Goal: Entertainment & Leisure: Consume media (video, audio)

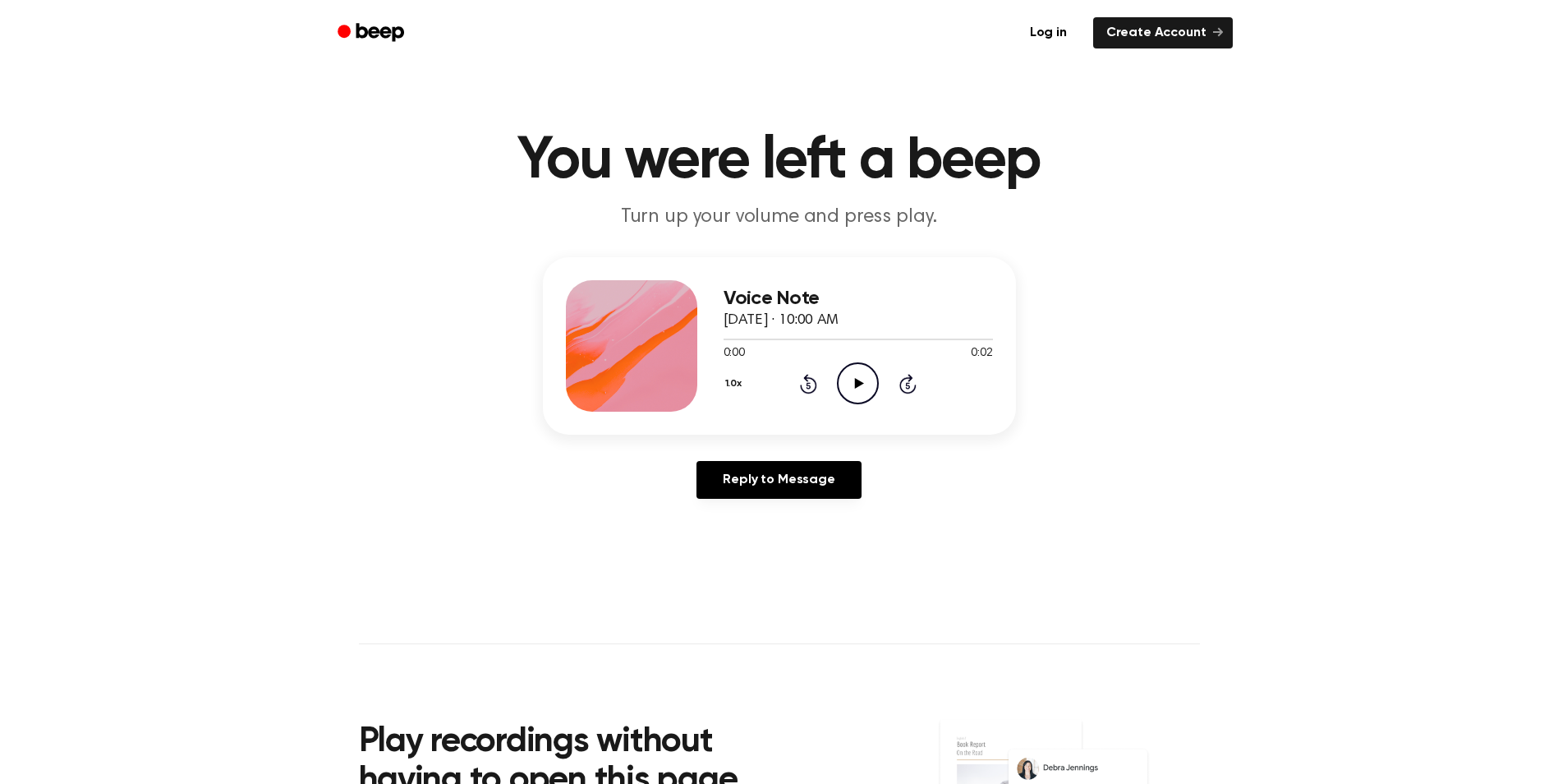
click at [849, 392] on icon "Play Audio" at bounding box center [857, 382] width 42 height 42
click at [864, 392] on icon "Play Audio" at bounding box center [857, 382] width 42 height 42
click at [870, 392] on icon "Play Audio" at bounding box center [857, 382] width 42 height 42
click at [911, 382] on icon "Skip 5 seconds" at bounding box center [908, 383] width 18 height 21
click at [838, 391] on icon "Play Audio" at bounding box center [857, 382] width 42 height 42
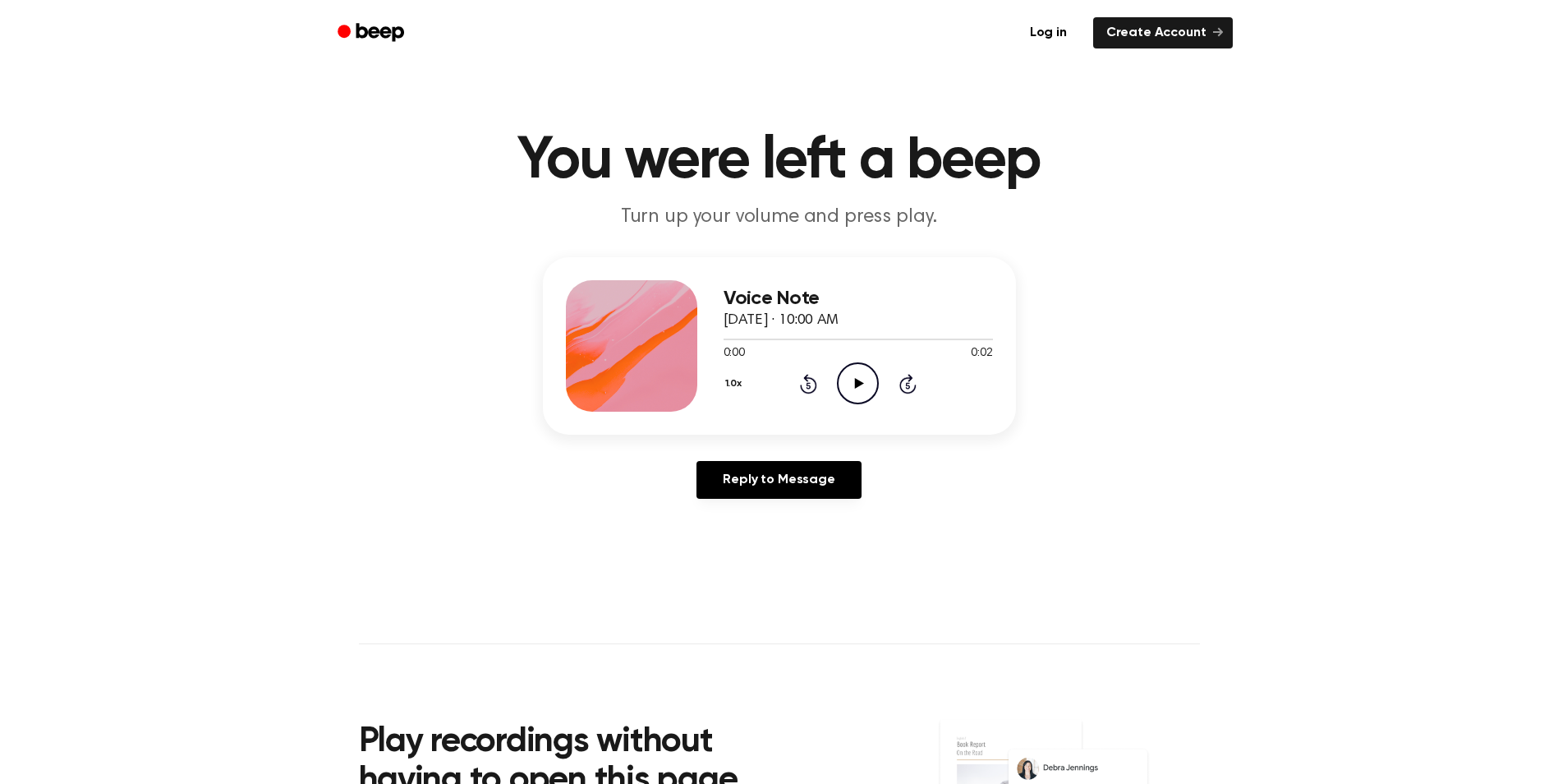
click at [867, 368] on icon "Play Audio" at bounding box center [857, 382] width 42 height 42
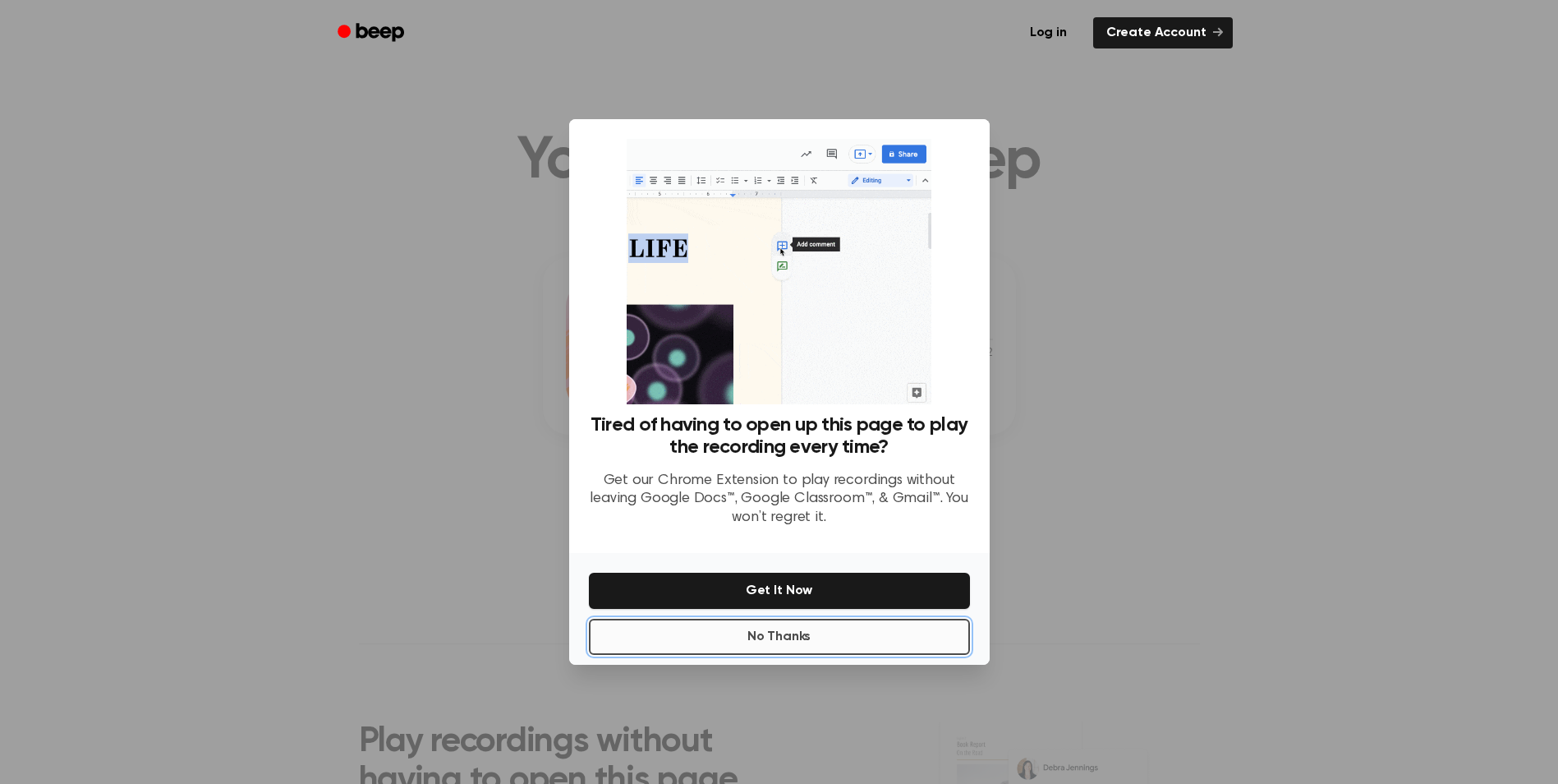
click at [806, 636] on button "No Thanks" at bounding box center [779, 636] width 381 height 36
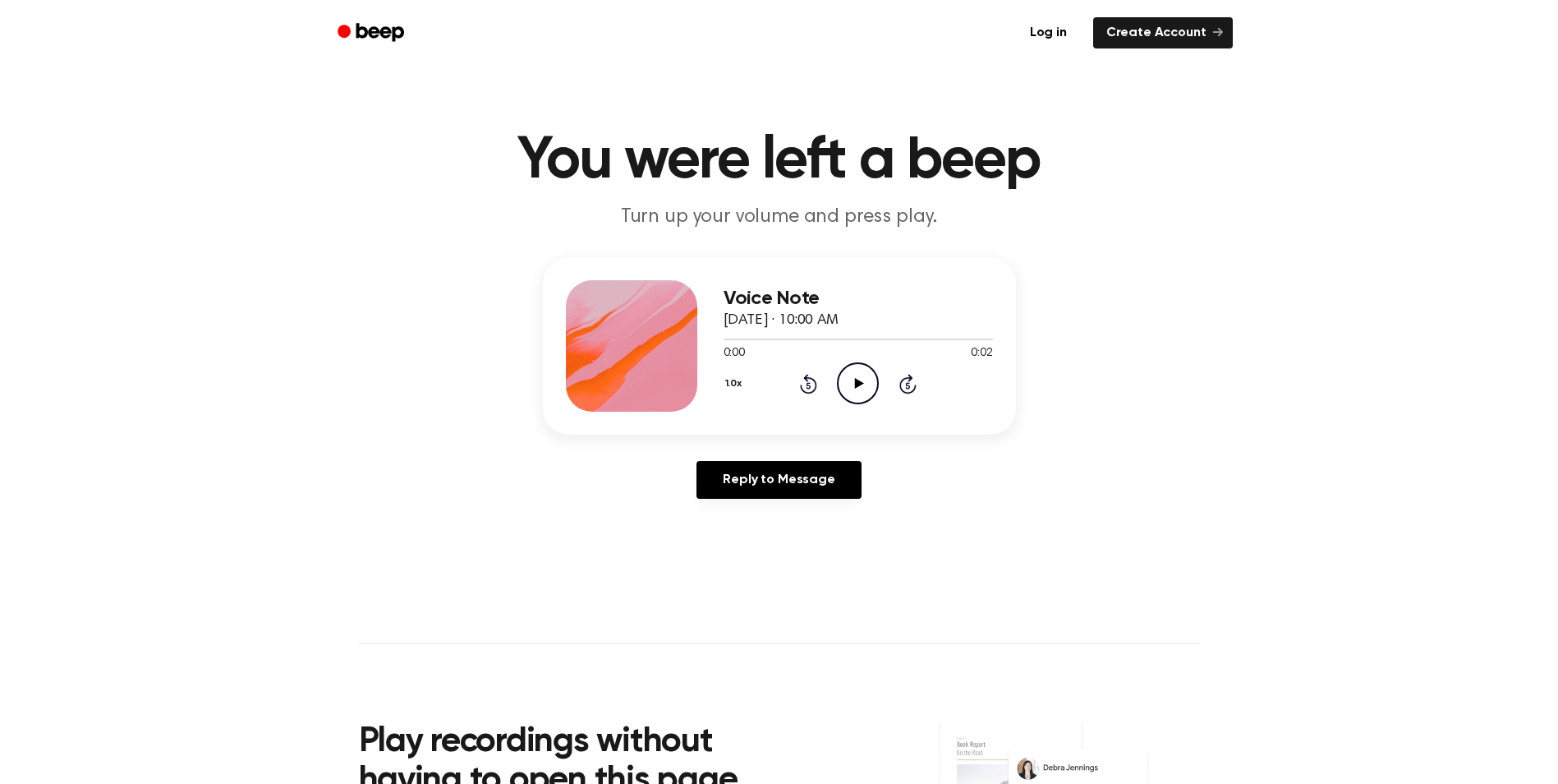
click at [856, 391] on icon "Play Audio" at bounding box center [857, 382] width 42 height 42
click at [851, 366] on icon "Play Audio" at bounding box center [857, 382] width 42 height 42
drag, startPoint x: 843, startPoint y: 377, endPoint x: 834, endPoint y: 379, distance: 9.2
click at [835, 379] on div "1.0x Rewind 5 seconds Play Audio Skip 5 seconds" at bounding box center [858, 382] width 269 height 42
drag, startPoint x: 849, startPoint y: 378, endPoint x: 843, endPoint y: 357, distance: 21.8
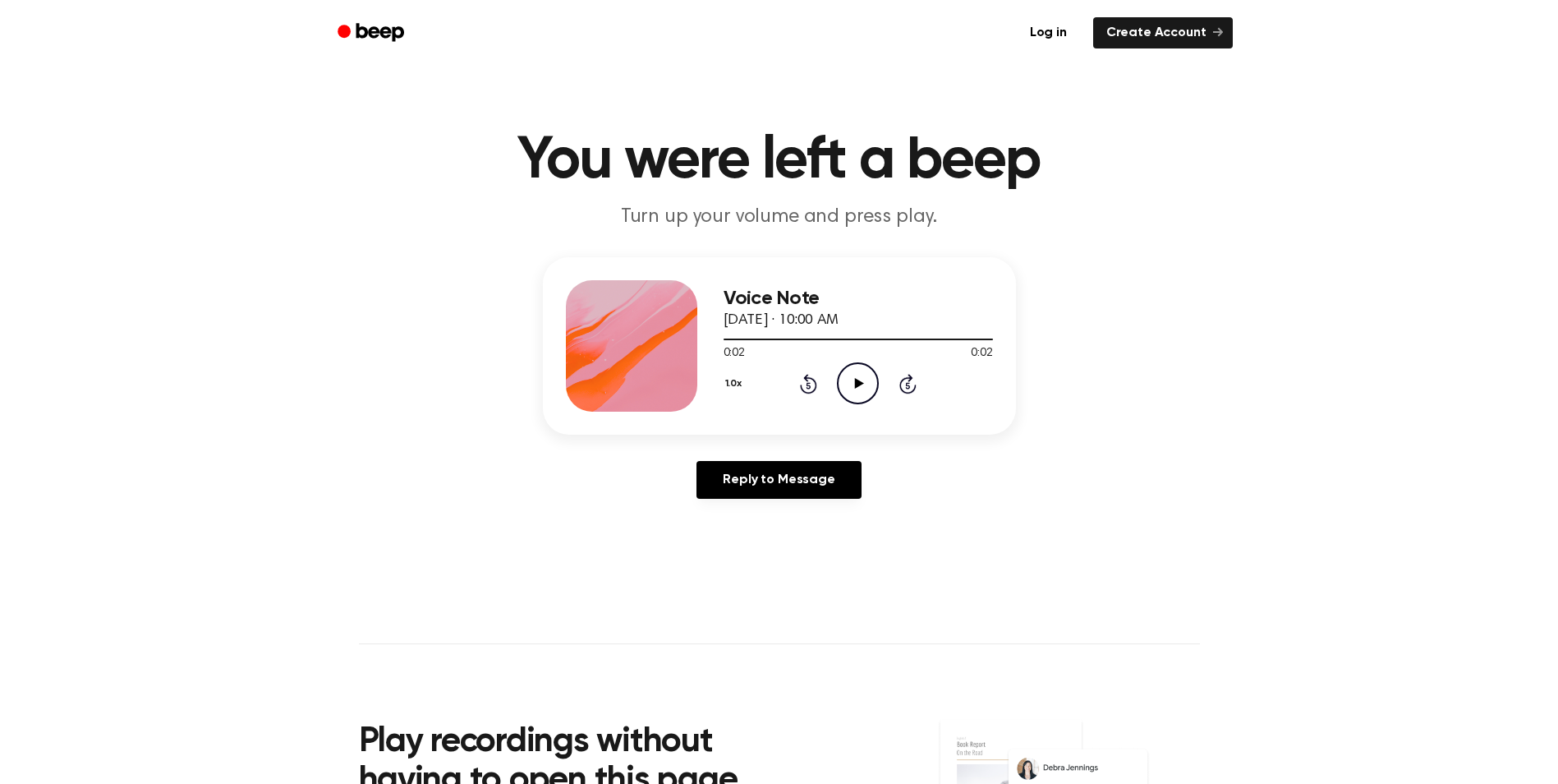
click at [849, 371] on icon "Play Audio" at bounding box center [857, 382] width 42 height 42
click at [836, 381] on div "1.0x Rewind 5 seconds Play Audio Skip 5 seconds" at bounding box center [858, 382] width 269 height 42
drag, startPoint x: 842, startPoint y: 379, endPoint x: 800, endPoint y: 376, distance: 42.1
click at [831, 377] on div "1.0x Rewind 5 seconds Play Audio Skip 5 seconds" at bounding box center [858, 382] width 269 height 42
click at [842, 389] on icon "Play Audio" at bounding box center [857, 382] width 42 height 42
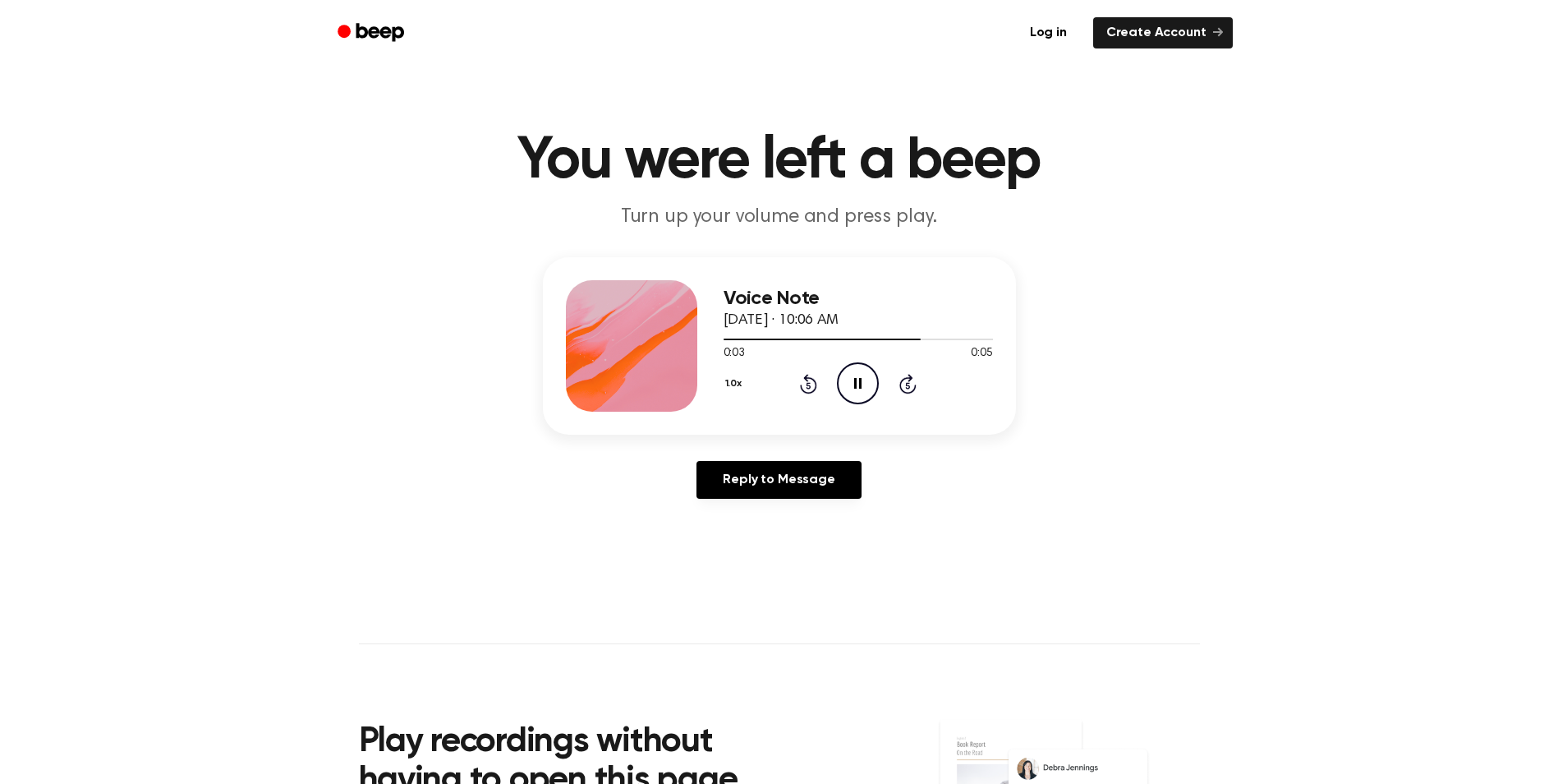
click at [863, 374] on icon "Pause Audio" at bounding box center [857, 382] width 42 height 42
click at [846, 373] on icon "Play Audio" at bounding box center [857, 382] width 42 height 42
click at [862, 395] on icon "Play Audio" at bounding box center [857, 382] width 42 height 42
click at [834, 381] on div "1.0x Rewind 5 seconds Play Audio Skip 5 seconds" at bounding box center [858, 382] width 269 height 42
click at [838, 376] on icon "Play Audio" at bounding box center [857, 382] width 42 height 42
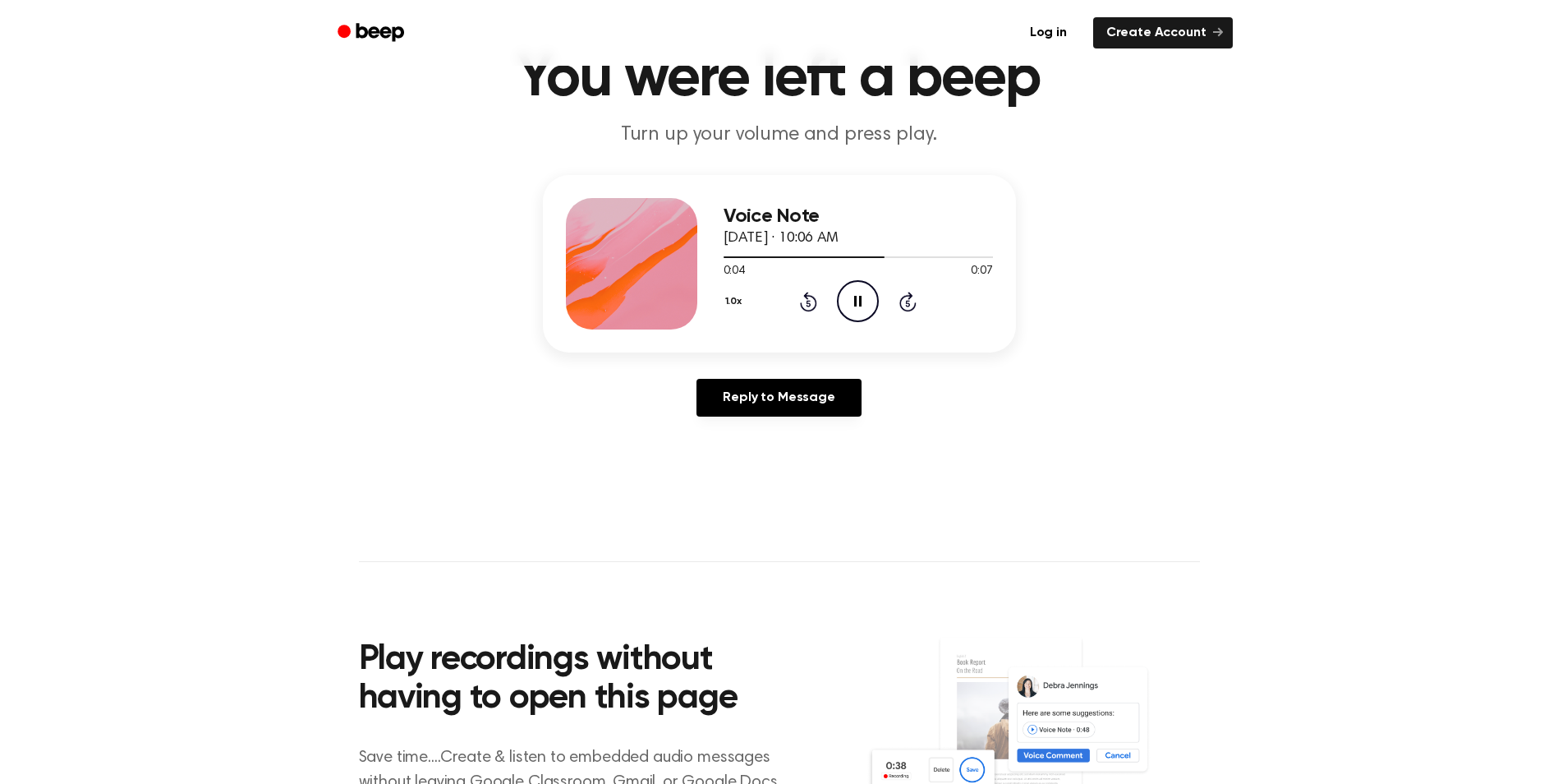
scroll to position [247, 0]
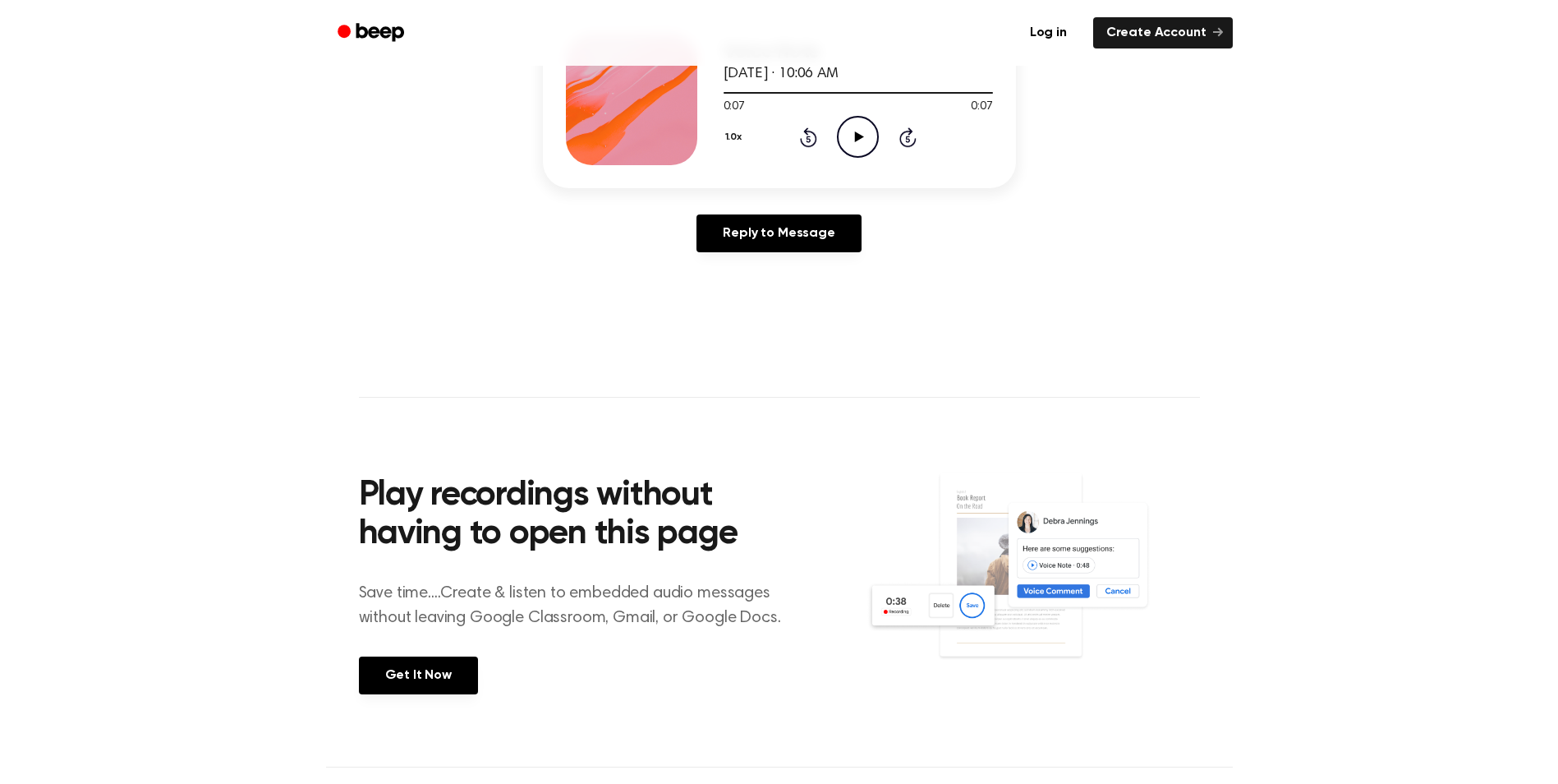
click at [856, 134] on icon at bounding box center [860, 137] width 9 height 11
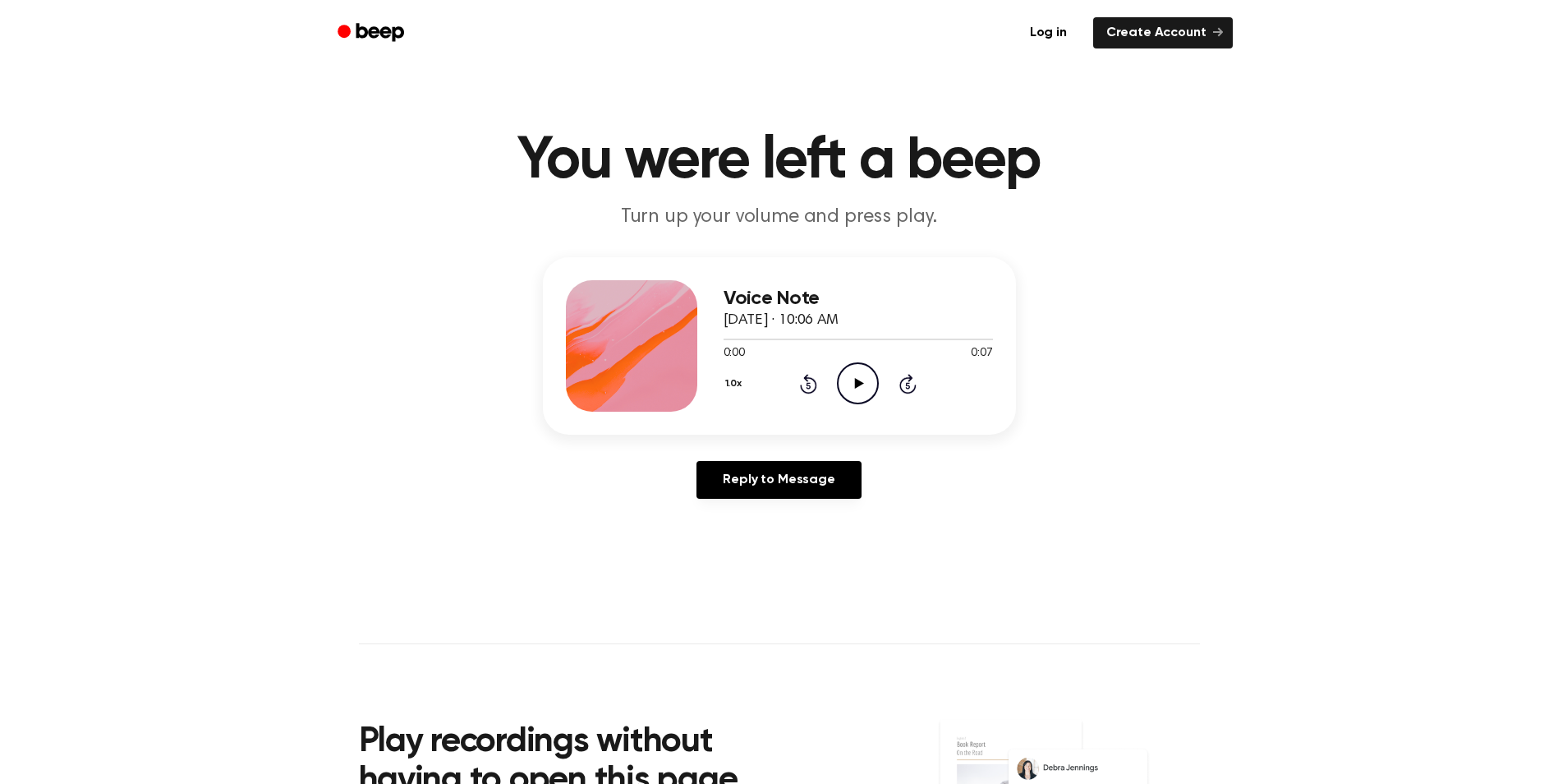
click at [845, 391] on icon "Play Audio" at bounding box center [857, 382] width 42 height 42
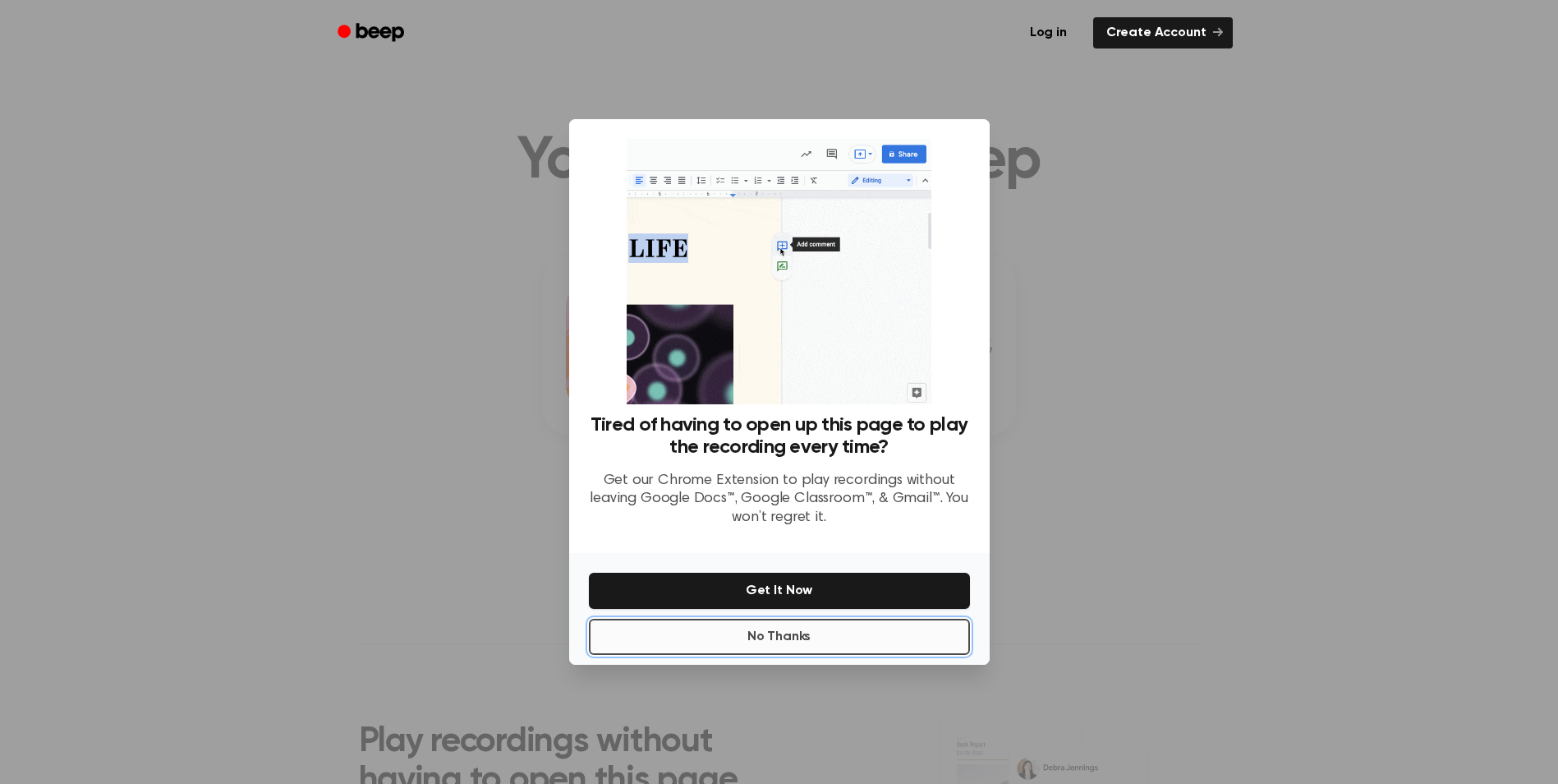
click at [781, 634] on button "No Thanks" at bounding box center [779, 636] width 381 height 36
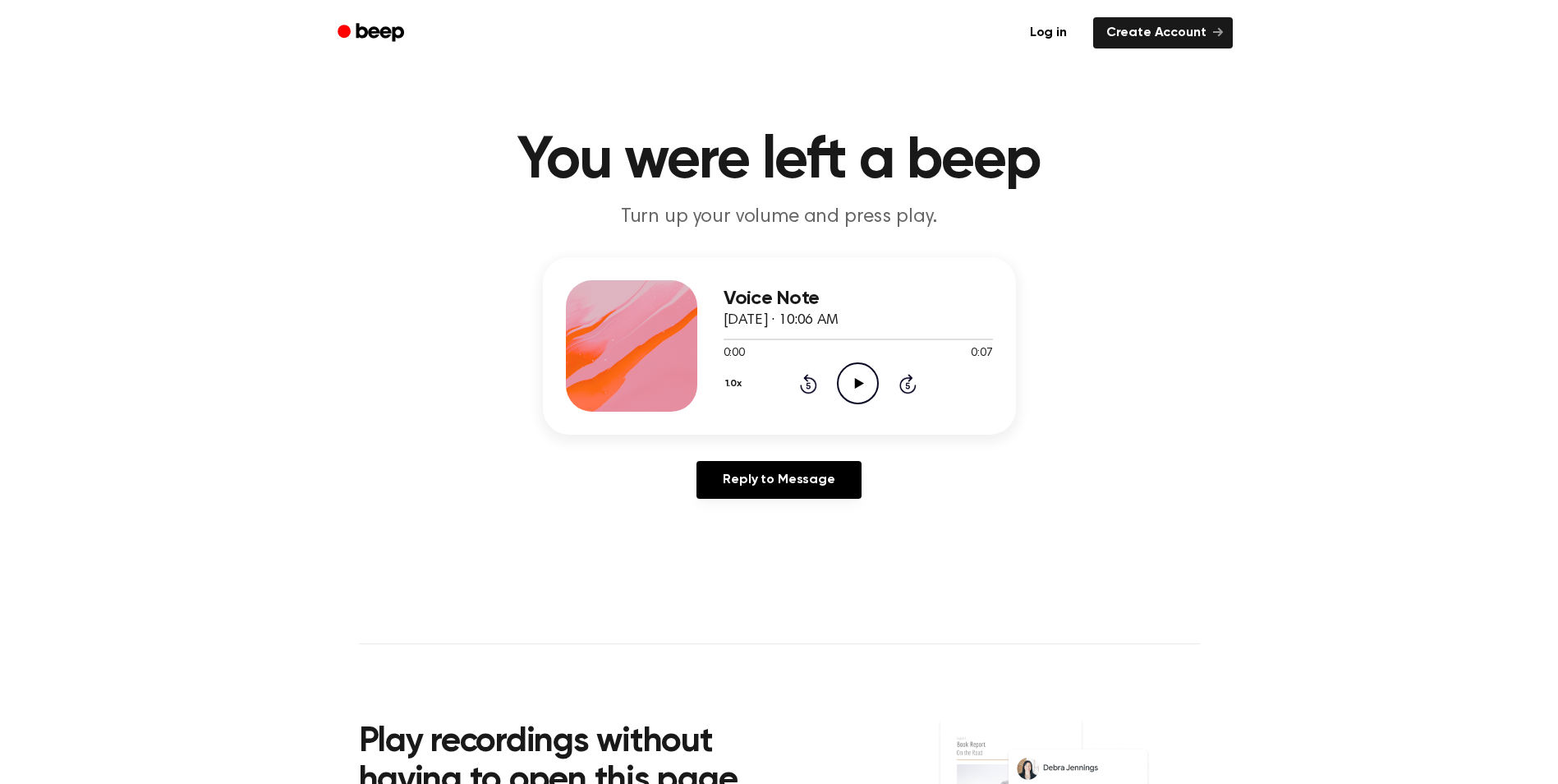
click at [840, 375] on circle at bounding box center [857, 382] width 40 height 40
click at [858, 368] on icon "Play Audio" at bounding box center [857, 382] width 42 height 42
click at [855, 392] on icon "Play Audio" at bounding box center [857, 382] width 42 height 42
click at [850, 395] on icon "Pause Audio" at bounding box center [857, 382] width 42 height 42
click at [850, 391] on icon "Play Audio" at bounding box center [857, 382] width 42 height 42
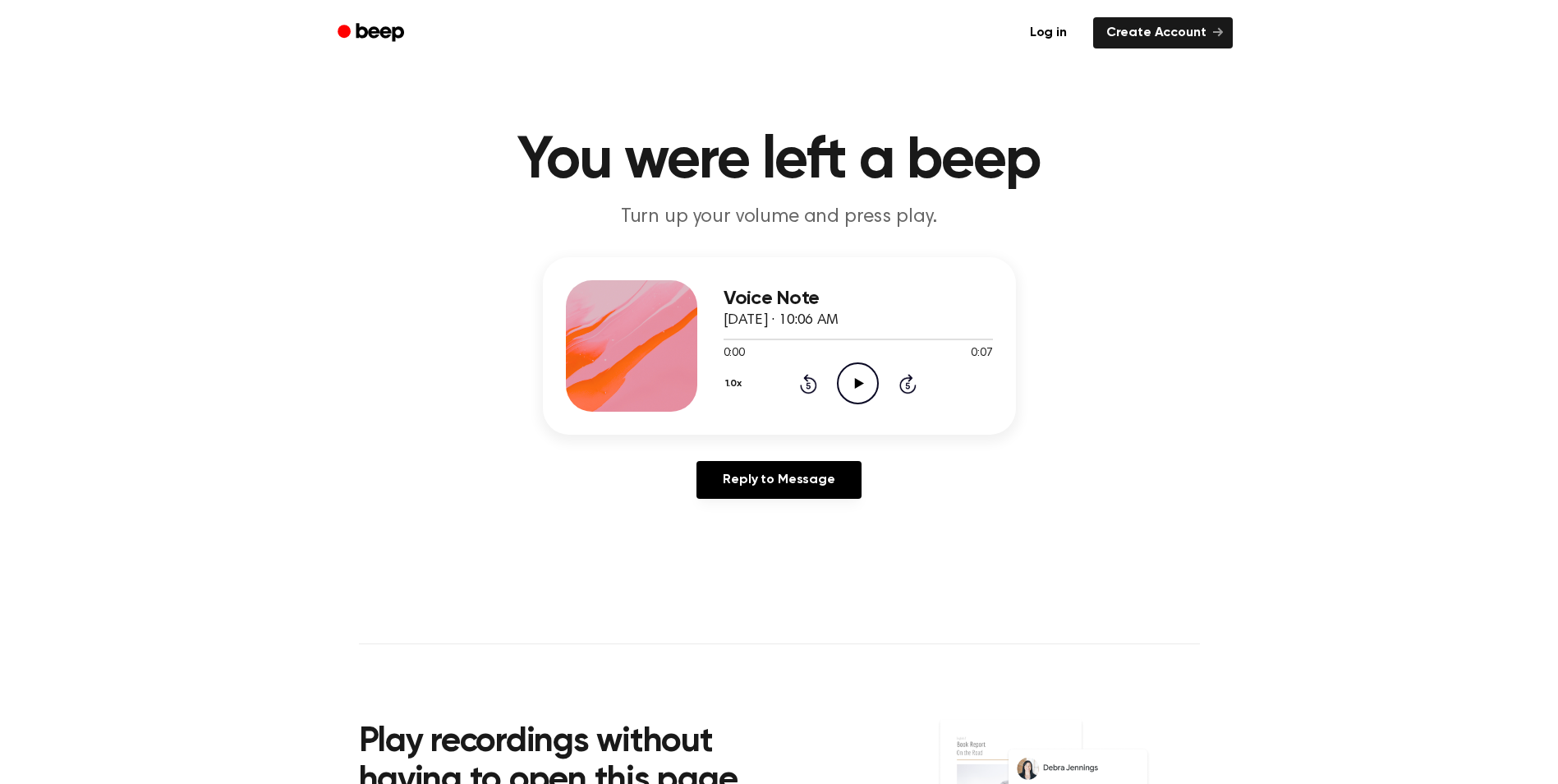
click at [846, 399] on circle at bounding box center [857, 382] width 40 height 40
